Goal: Information Seeking & Learning: Learn about a topic

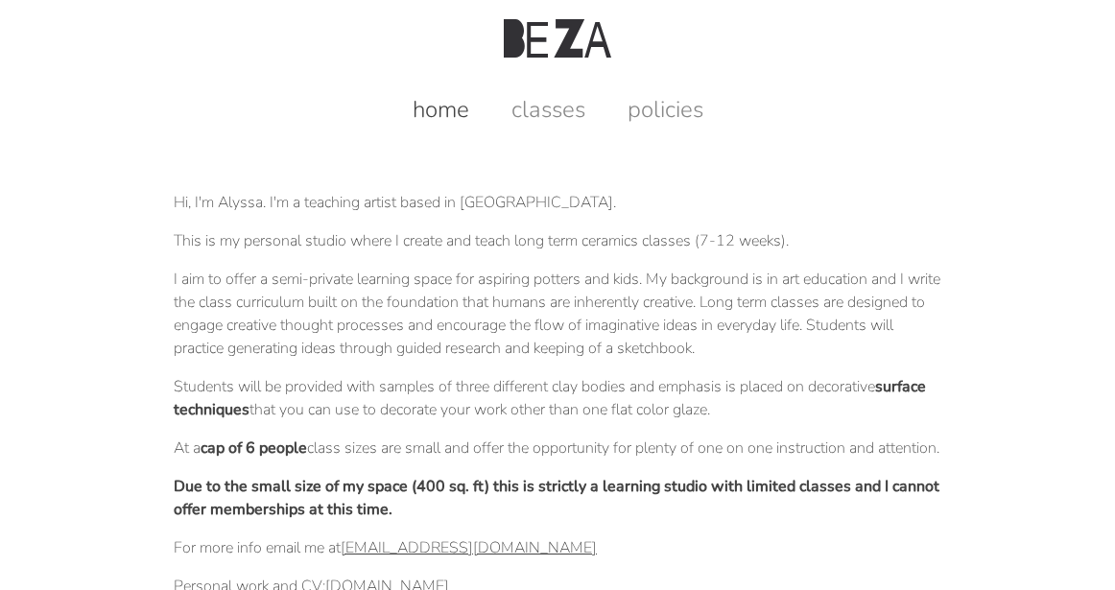
click at [588, 92] on div "home classes policies" at bounding box center [557, 101] width 1079 height 48
click at [559, 110] on link "classes" at bounding box center [548, 109] width 112 height 31
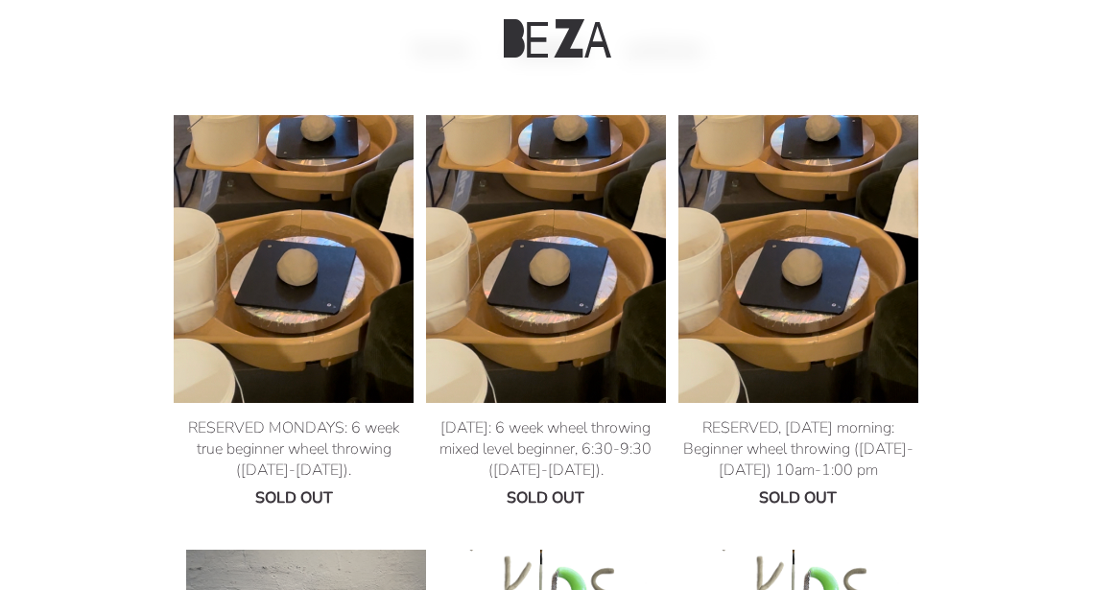
scroll to position [53, 0]
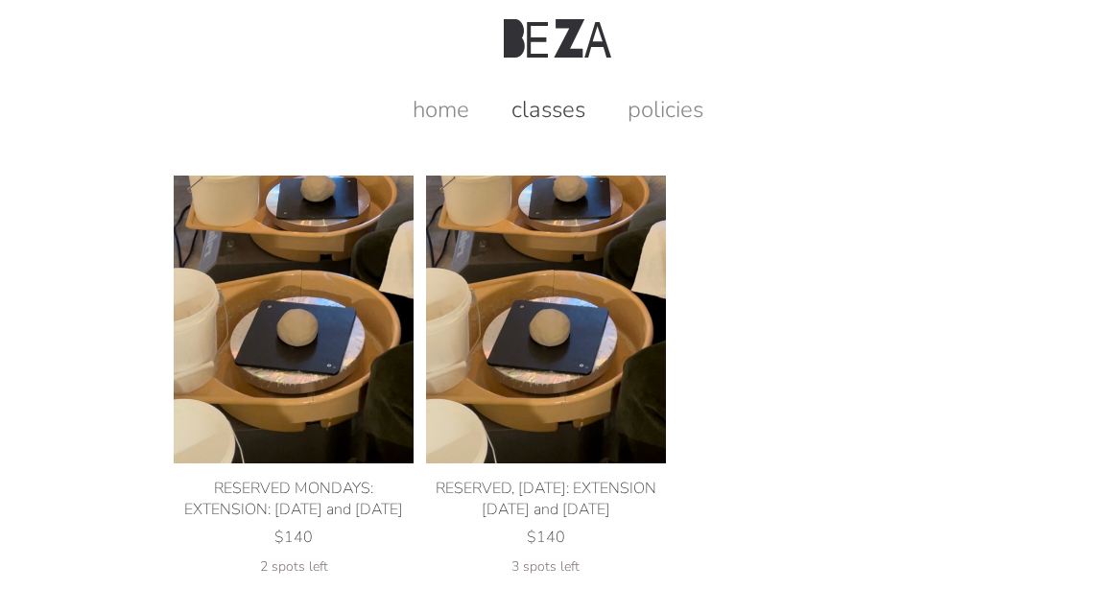
scroll to position [53, 0]
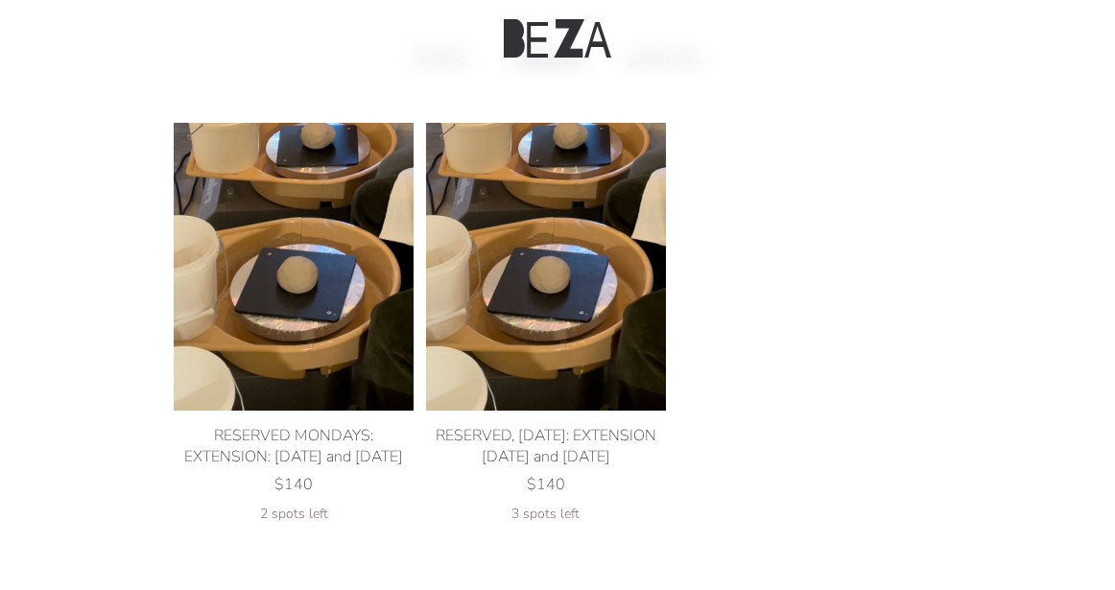
click at [328, 232] on img at bounding box center [294, 267] width 240 height 288
click at [574, 288] on img at bounding box center [546, 267] width 240 height 288
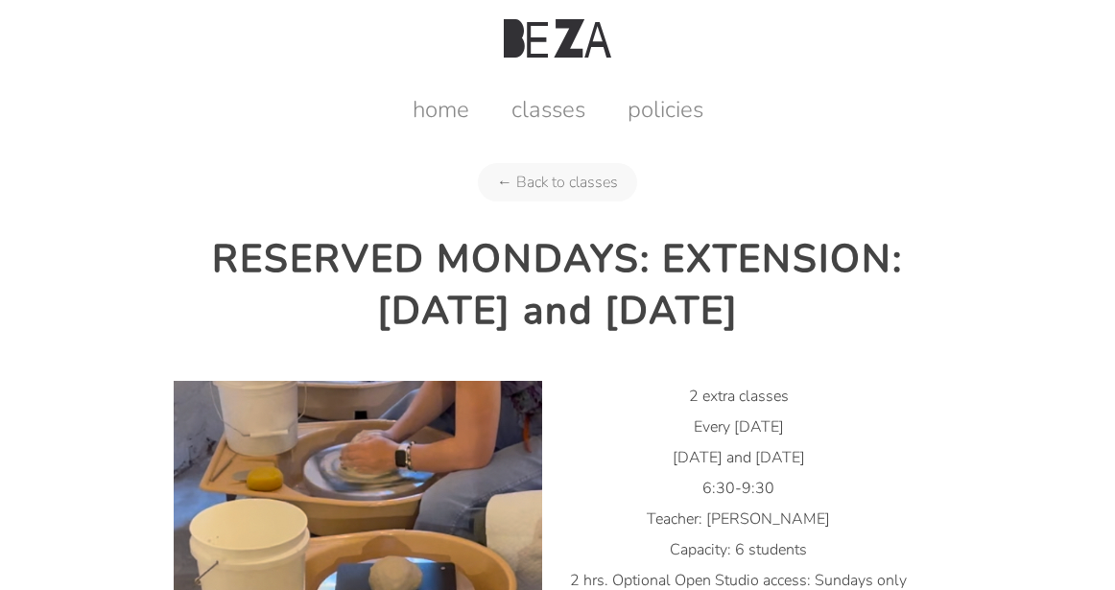
scroll to position [126, 0]
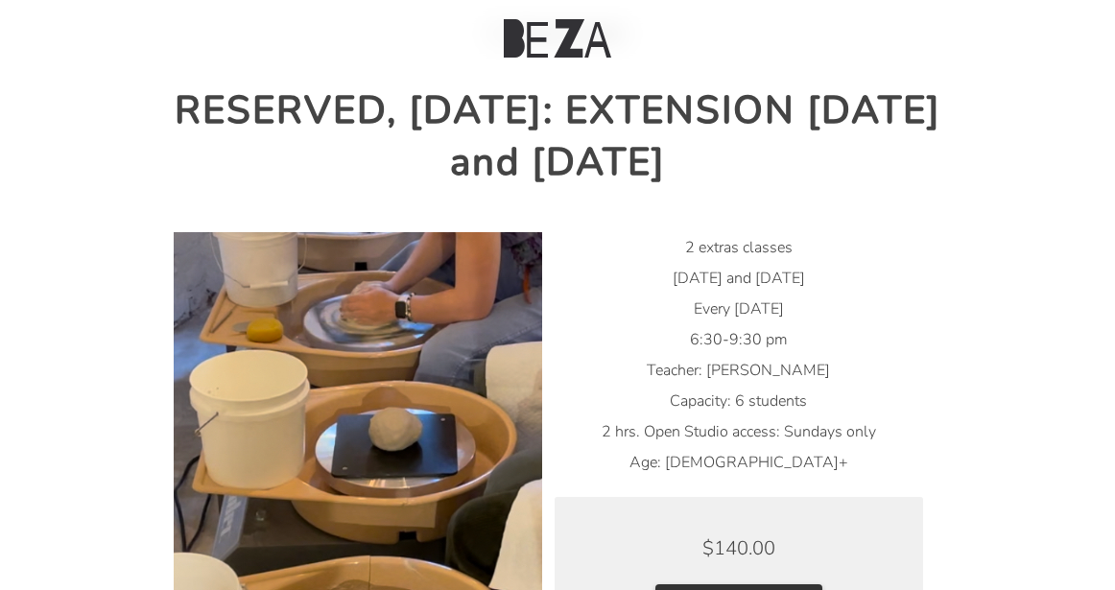
scroll to position [158, 0]
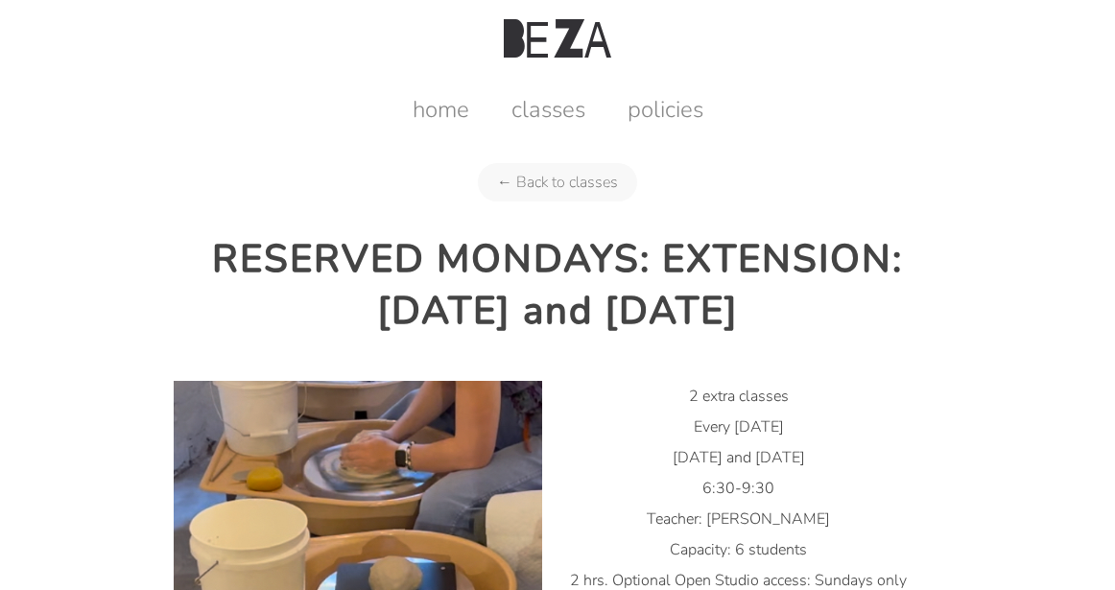
scroll to position [126, 0]
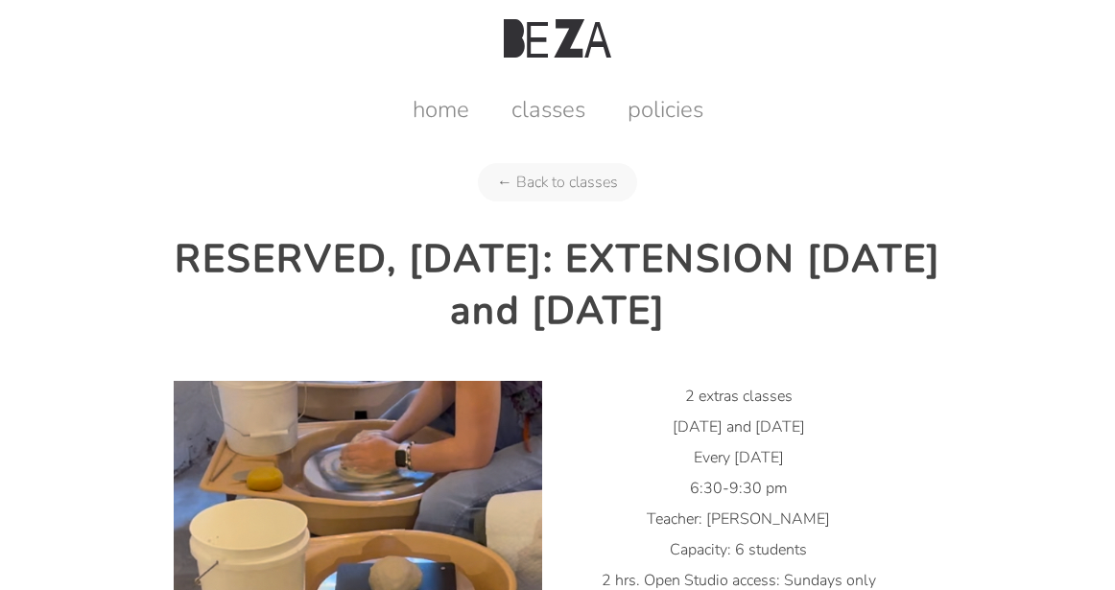
scroll to position [126, 0]
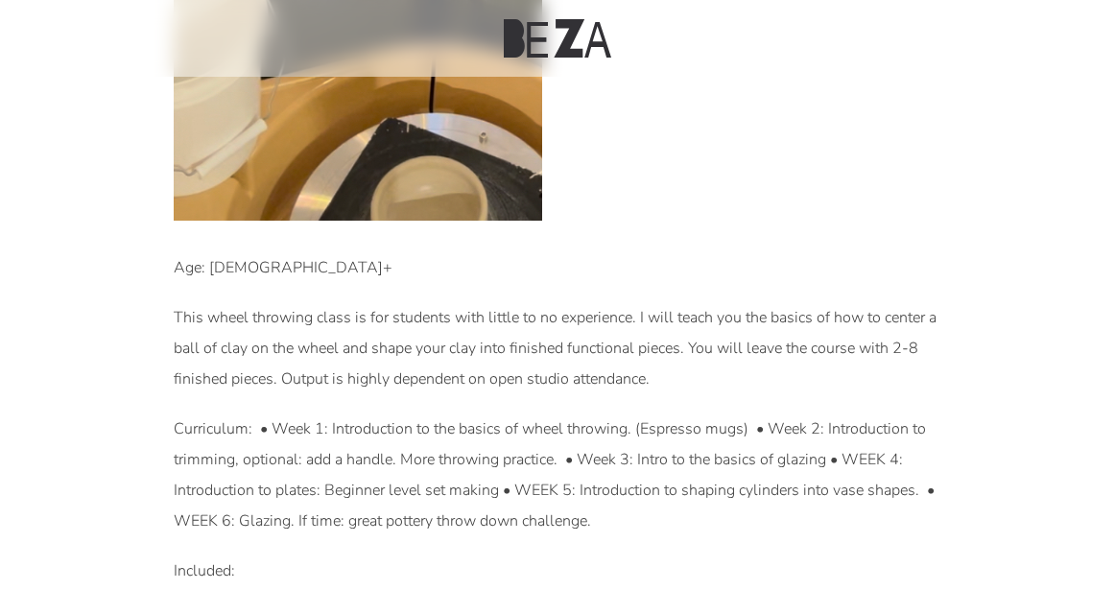
scroll to position [957, 0]
